Goal: Find specific page/section: Find specific page/section

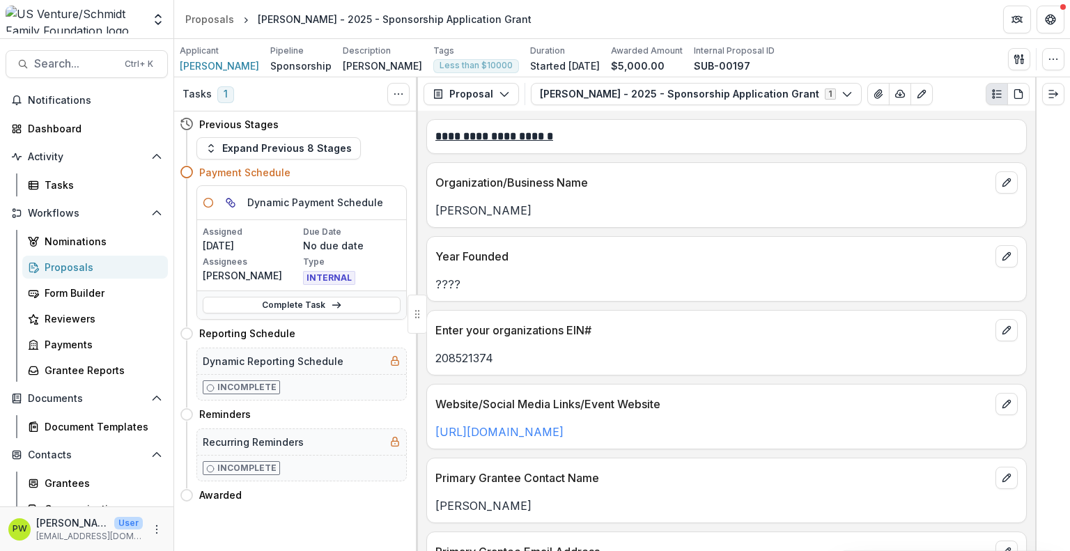
scroll to position [1217, 0]
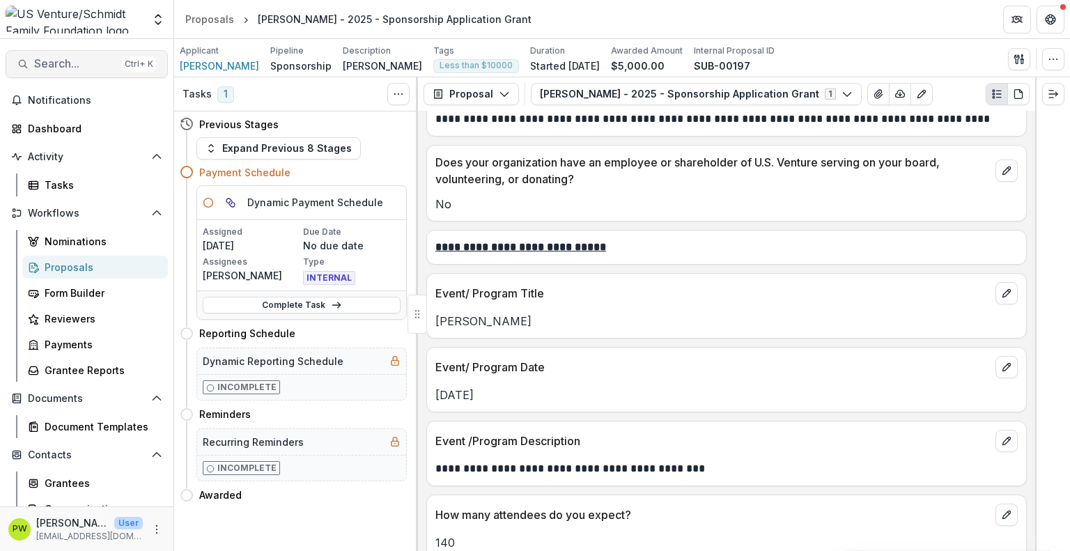
click at [67, 61] on span "Search..." at bounding box center [75, 63] width 82 height 13
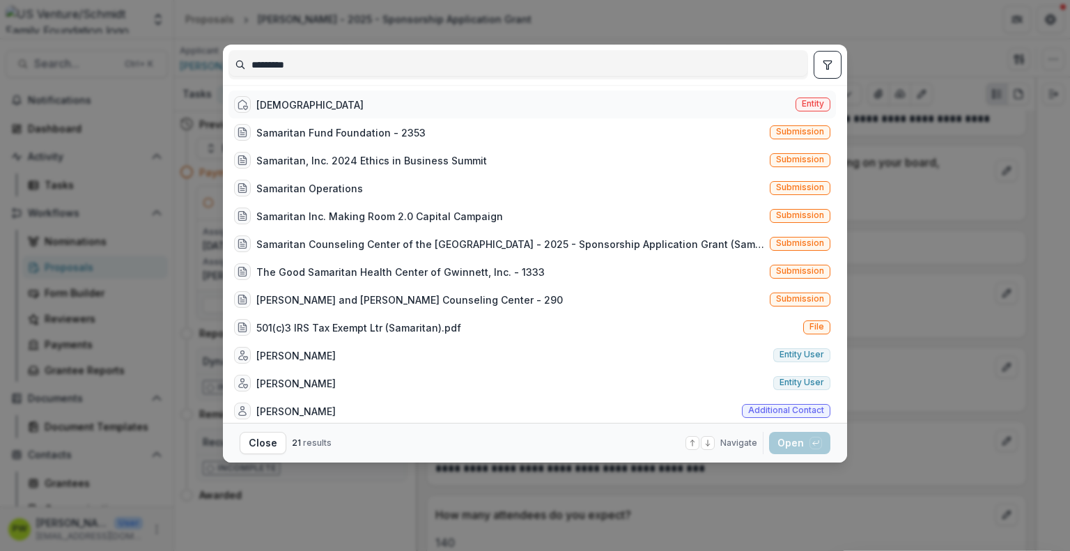
type input "*********"
click at [813, 104] on span "Entity" at bounding box center [813, 104] width 22 height 10
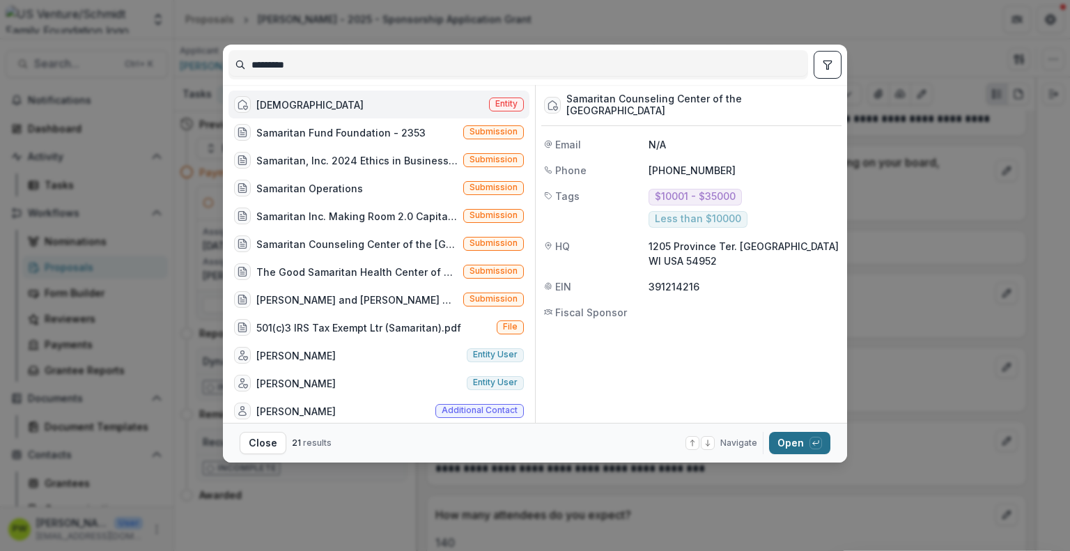
click at [790, 442] on button "Open with enter key" at bounding box center [799, 443] width 61 height 22
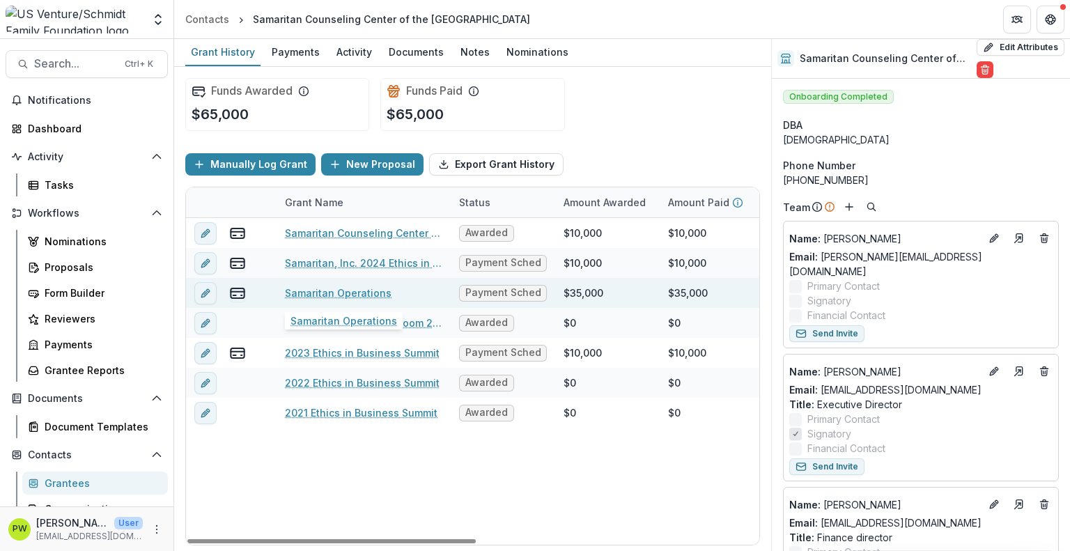
click at [337, 295] on link "Samaritan Operations" at bounding box center [338, 293] width 107 height 15
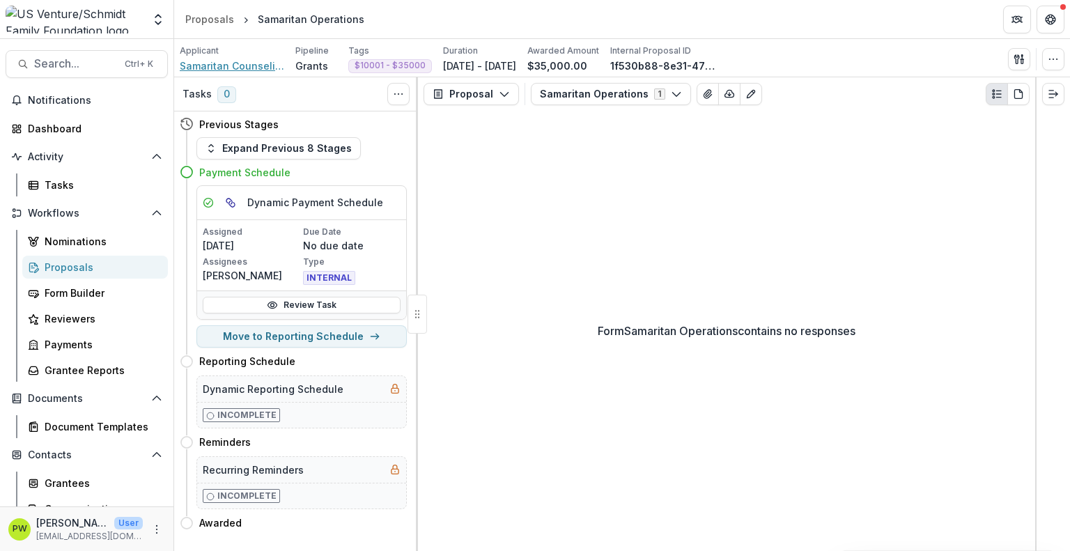
click at [241, 66] on span "Samaritan Counseling Center of the [GEOGRAPHIC_DATA]" at bounding box center [232, 66] width 104 height 15
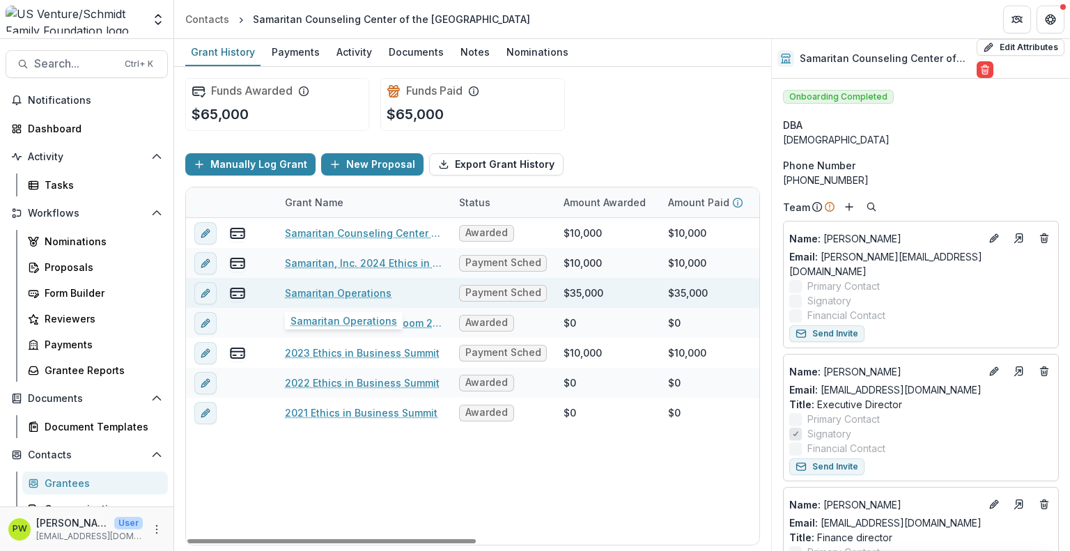
click at [319, 293] on link "Samaritan Operations" at bounding box center [338, 293] width 107 height 15
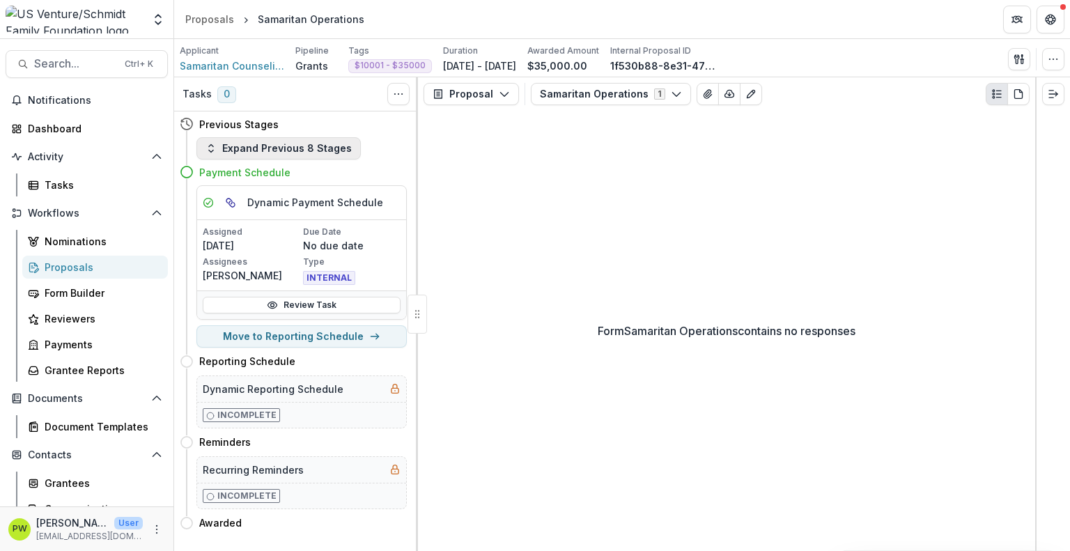
click at [265, 150] on button "Expand Previous 8 Stages" at bounding box center [278, 148] width 164 height 22
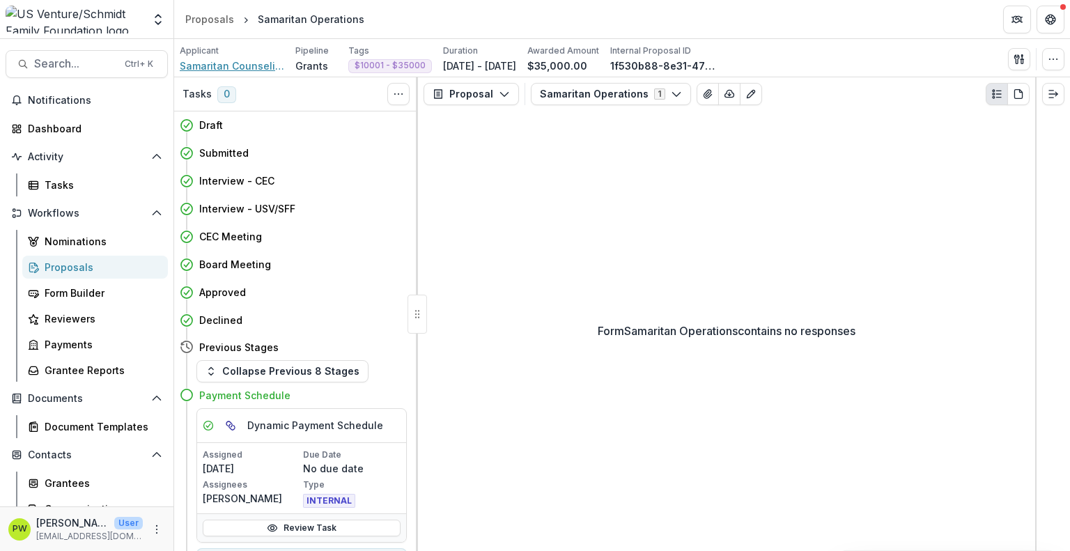
click at [219, 69] on span "Samaritan Counseling Center of the [GEOGRAPHIC_DATA]" at bounding box center [232, 66] width 104 height 15
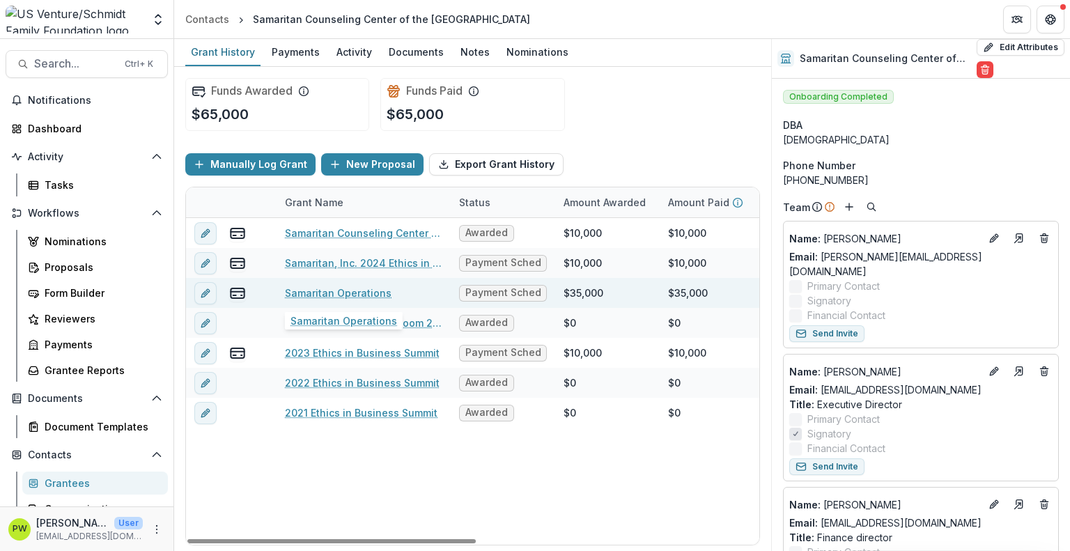
click at [337, 289] on link "Samaritan Operations" at bounding box center [338, 293] width 107 height 15
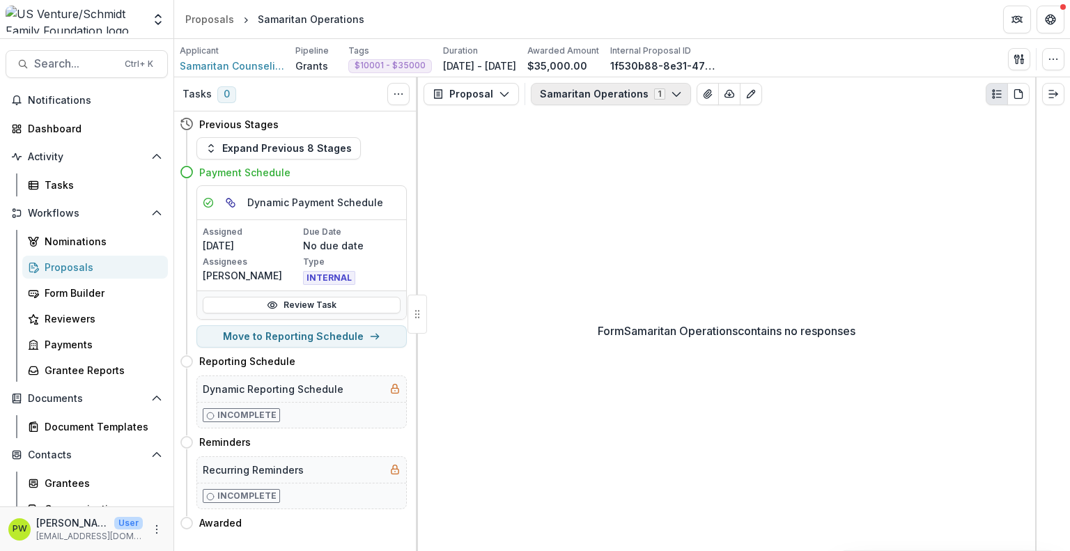
drag, startPoint x: 641, startPoint y: 93, endPoint x: 600, endPoint y: 98, distance: 41.3
click at [600, 98] on button "[DEMOGRAPHIC_DATA] Operations 1" at bounding box center [611, 94] width 160 height 22
click at [577, 34] on header "Proposals Samaritan Operations" at bounding box center [622, 19] width 896 height 38
